Goal: Use online tool/utility: Use online tool/utility

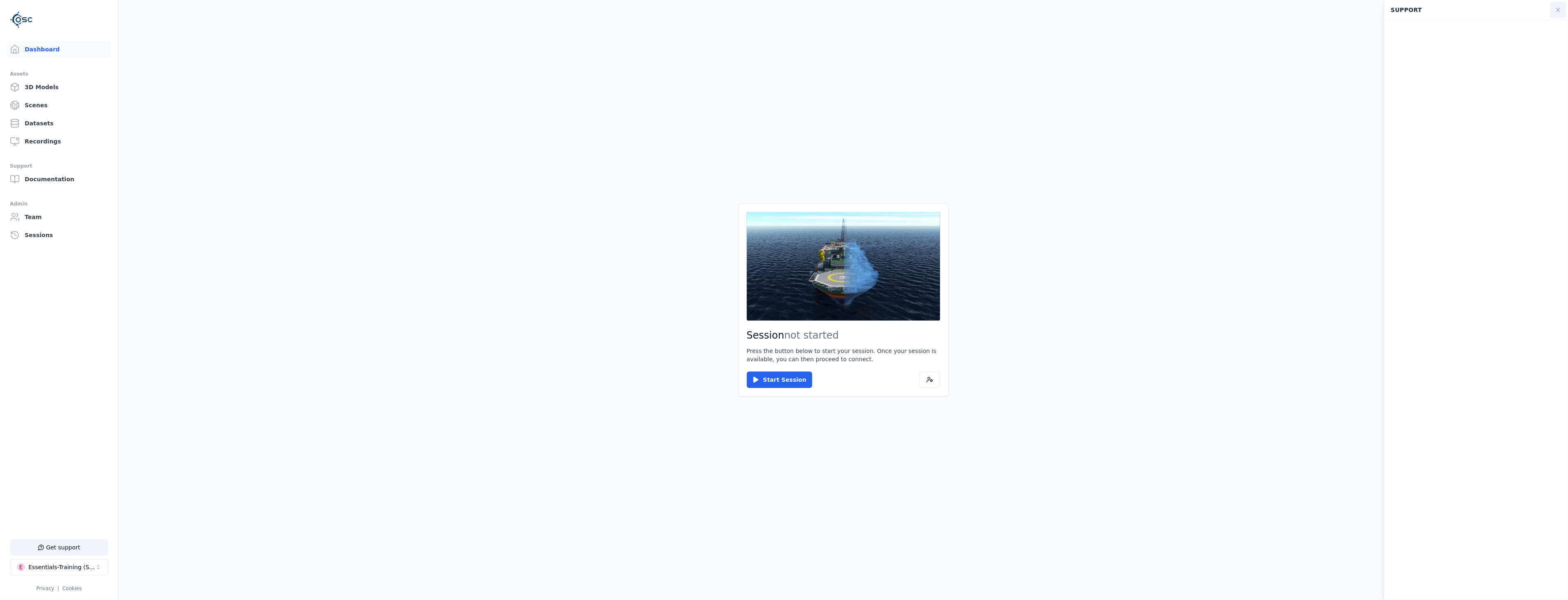
click at [1562, 9] on button at bounding box center [1558, 10] width 16 height 16
click at [45, 554] on button "Get support" at bounding box center [58, 547] width 98 height 16
click at [1556, 12] on icon at bounding box center [1558, 10] width 7 height 7
click at [783, 381] on button "Start Session" at bounding box center [779, 380] width 65 height 16
click at [753, 375] on button "Connect" at bounding box center [766, 380] width 38 height 16
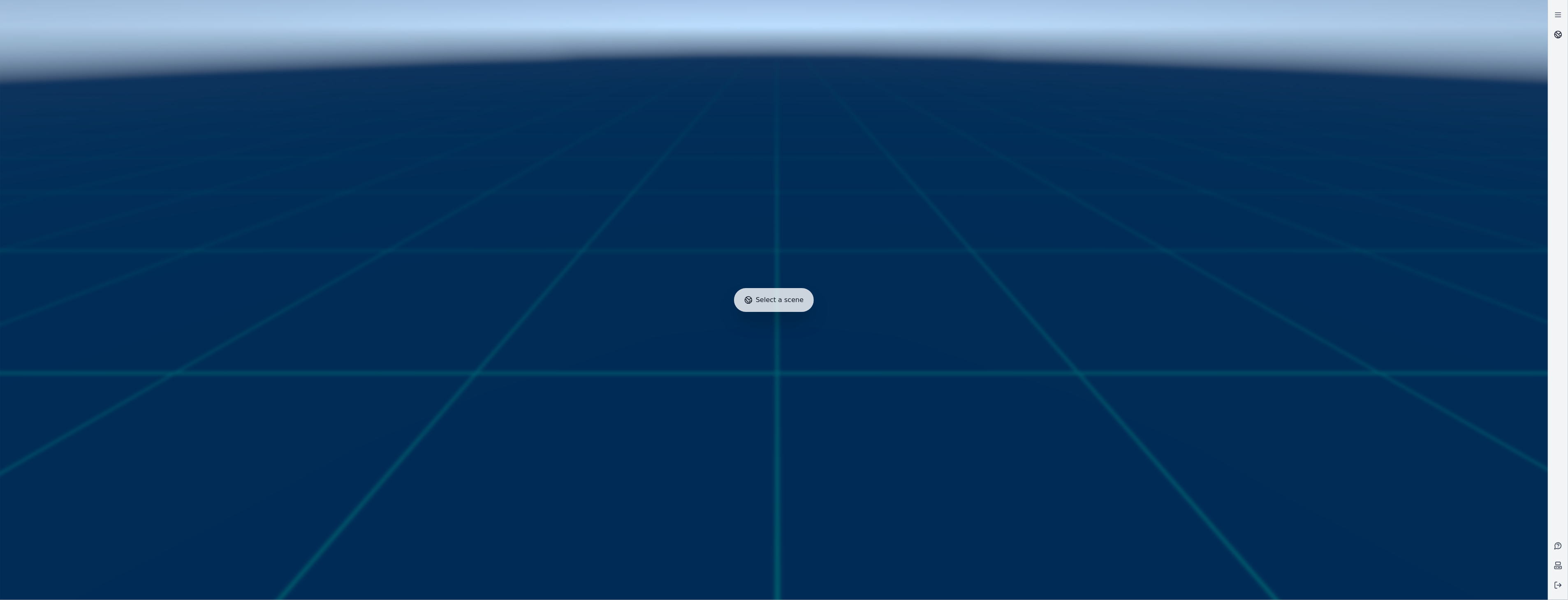
click at [1552, 38] on link at bounding box center [1558, 35] width 19 height 19
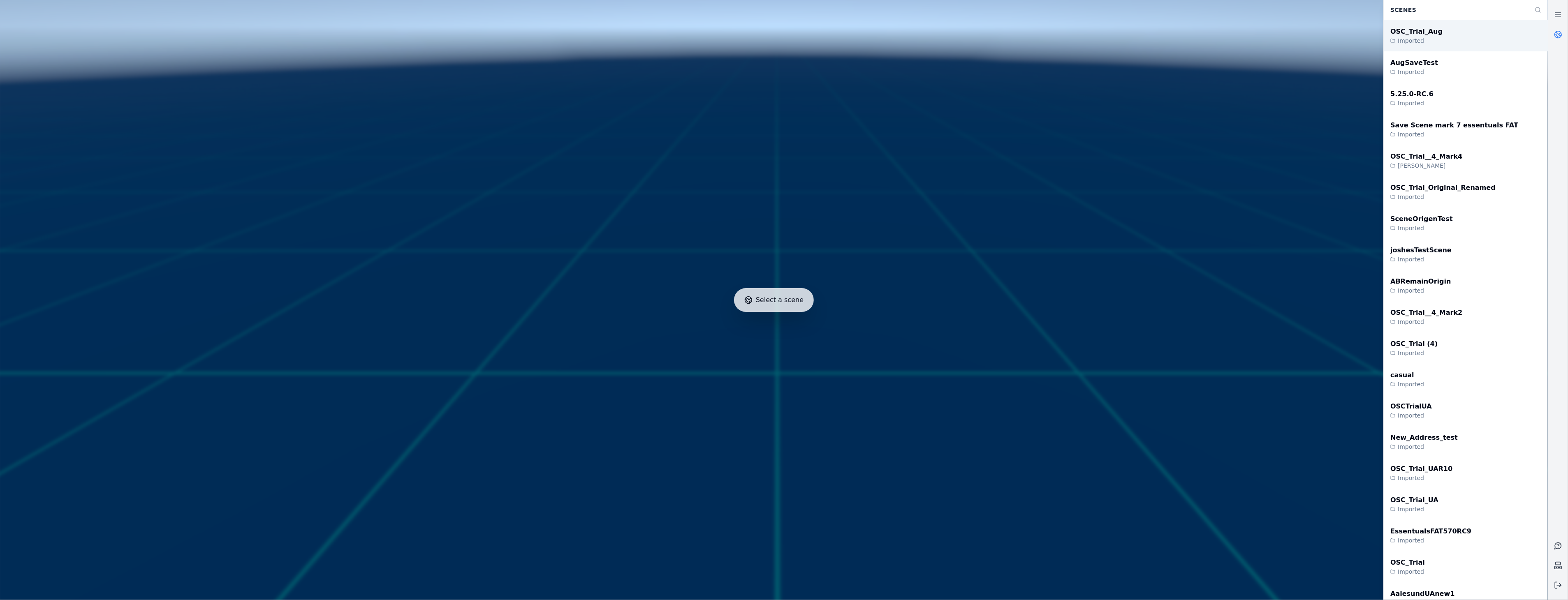
click at [1533, 25] on div "OSC_Trial_Aug Imported" at bounding box center [1466, 35] width 164 height 31
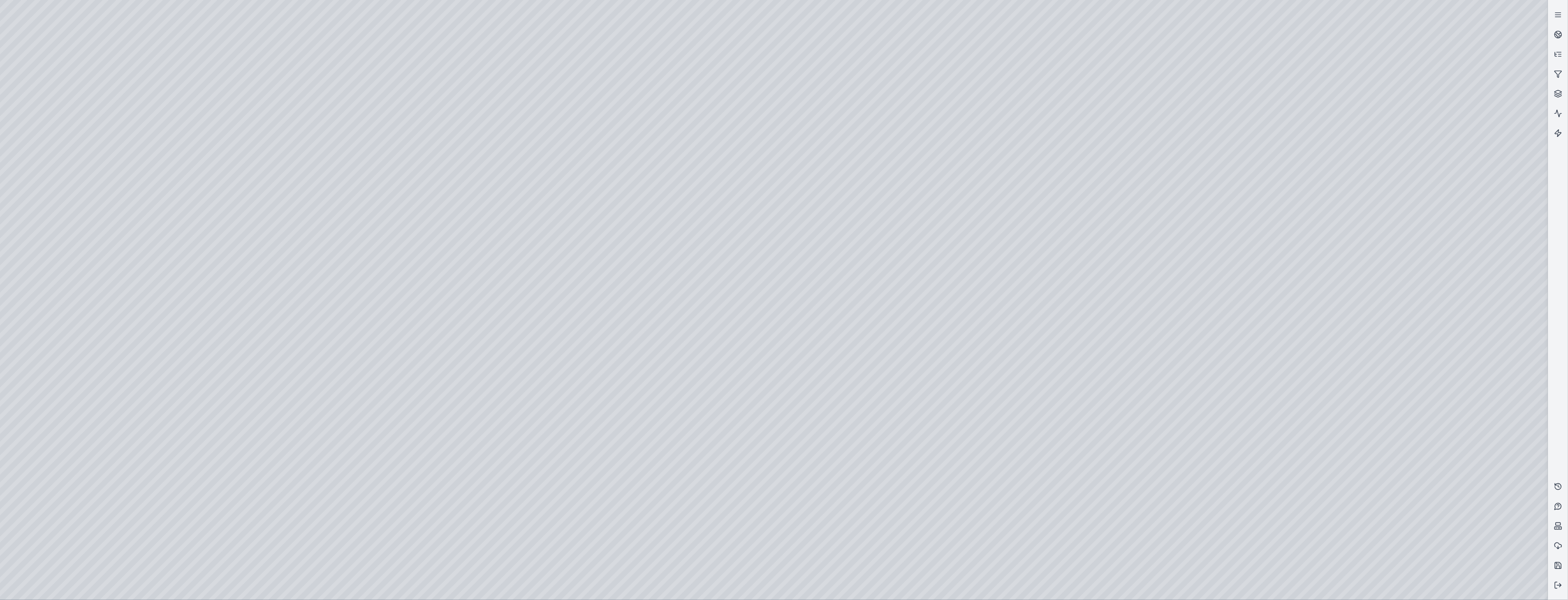
drag, startPoint x: 874, startPoint y: 292, endPoint x: 735, endPoint y: 351, distance: 151.0
